Goal: Transaction & Acquisition: Purchase product/service

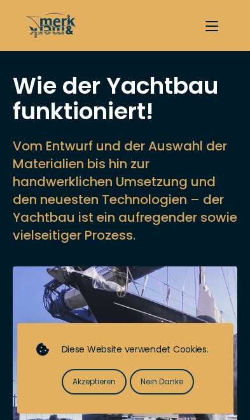
click at [108, 387] on span "Akzeptieren" at bounding box center [94, 381] width 43 height 11
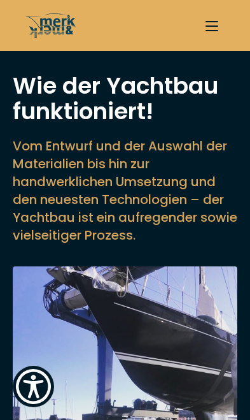
click at [205, 35] on button "button" at bounding box center [211, 25] width 25 height 25
click at [212, 31] on button "button" at bounding box center [211, 25] width 25 height 25
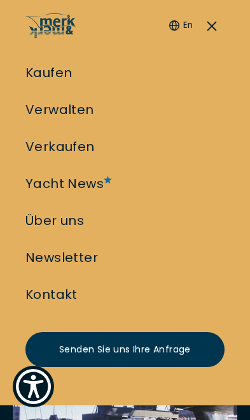
click at [71, 64] on link "Kaufen" at bounding box center [48, 73] width 47 height 18
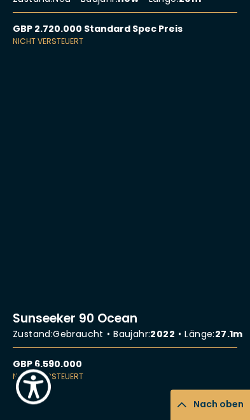
scroll to position [12833, 0]
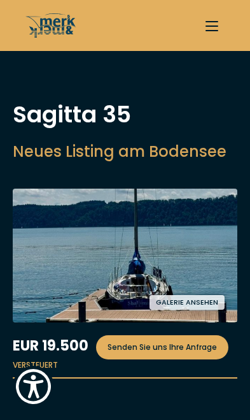
click at [199, 306] on button "Galerie ansehen" at bounding box center [187, 302] width 75 height 15
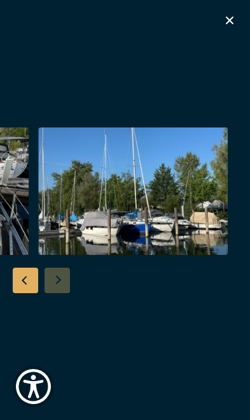
click at [232, 30] on button "button" at bounding box center [229, 22] width 15 height 19
